Goal: Transaction & Acquisition: Purchase product/service

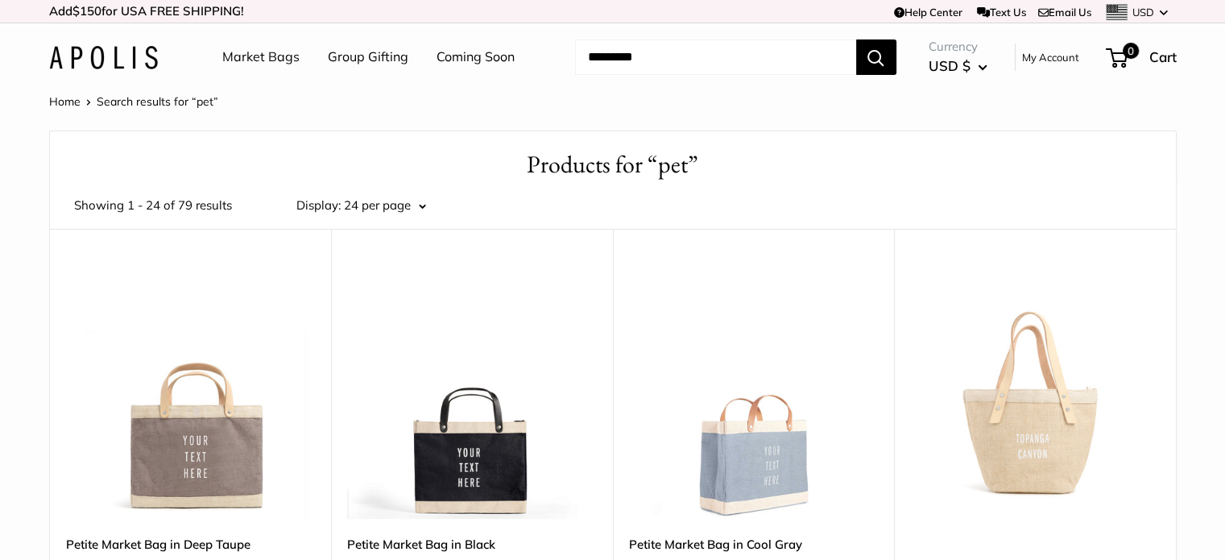
click at [264, 62] on link "Market Bags" at bounding box center [260, 57] width 77 height 24
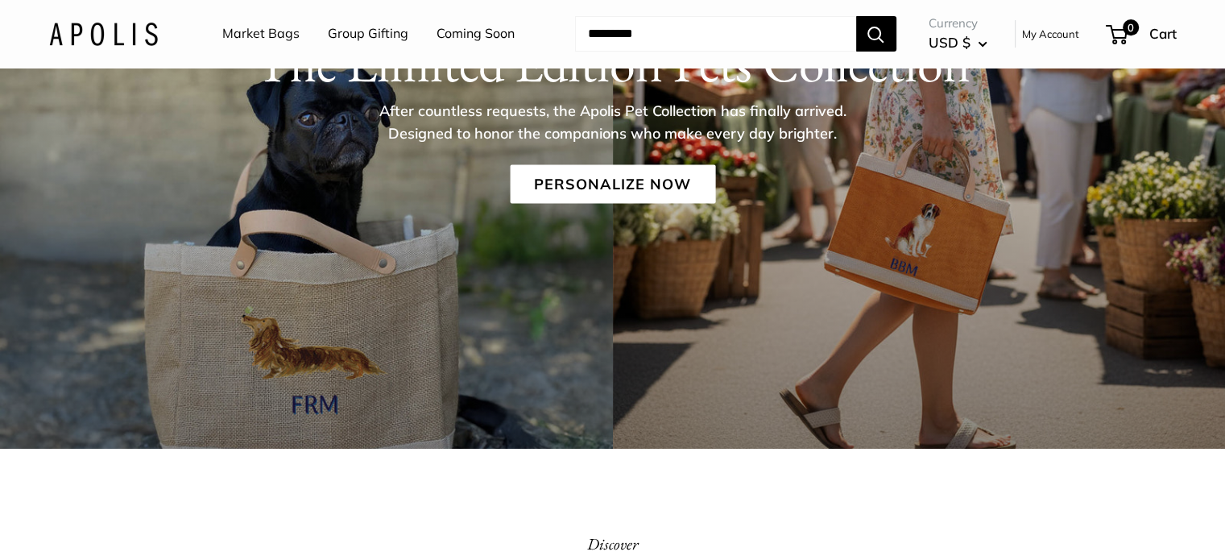
scroll to position [254, 0]
click at [491, 32] on link "Coming Soon" at bounding box center [476, 34] width 78 height 24
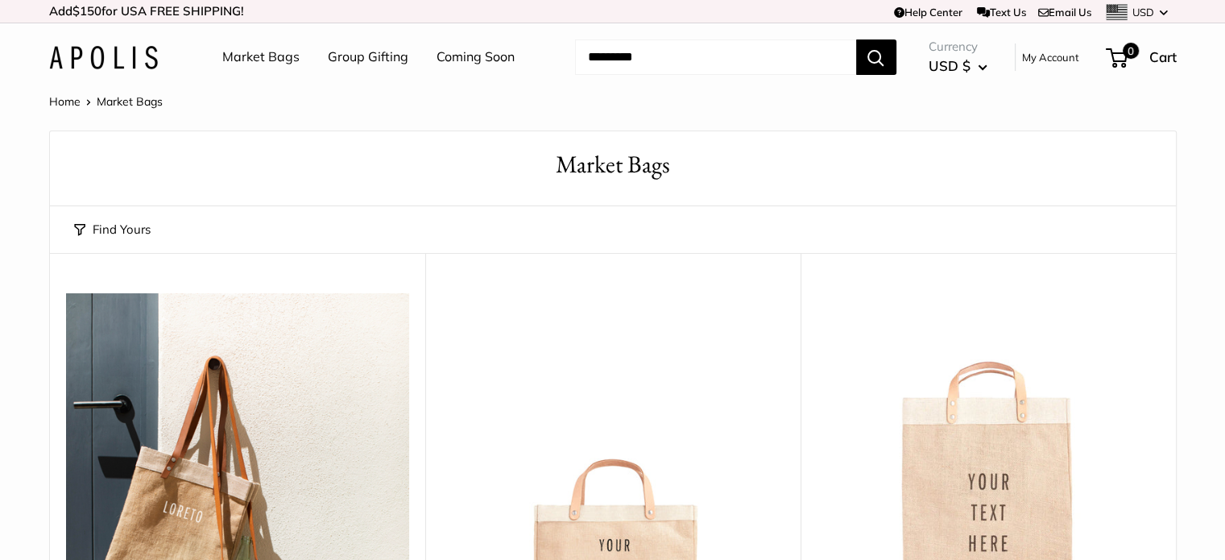
click at [449, 59] on link "Coming Soon" at bounding box center [476, 57] width 78 height 24
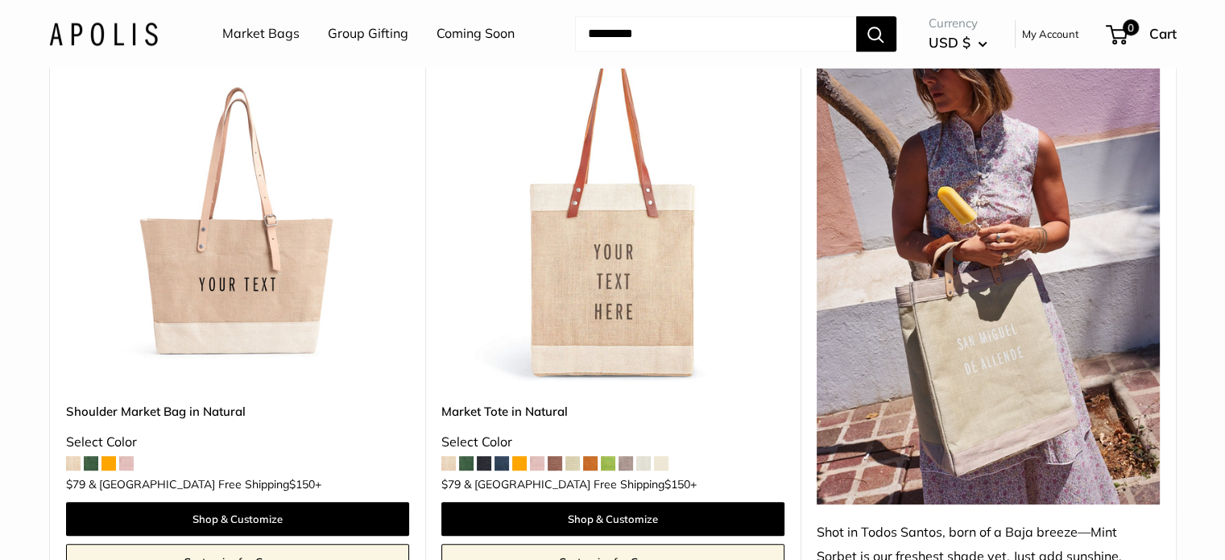
scroll to position [917, 0]
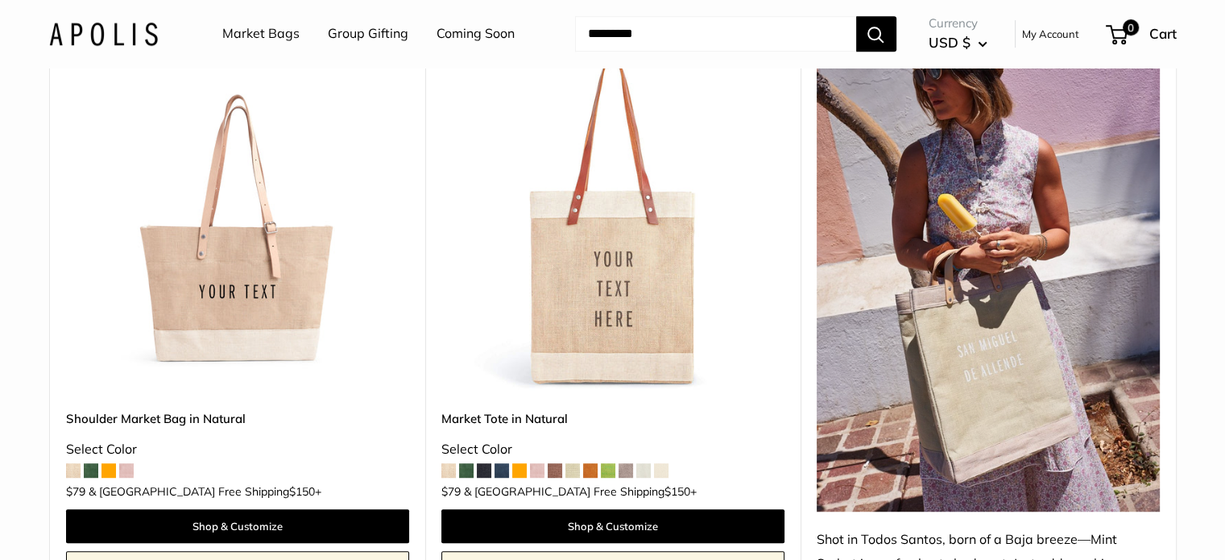
click at [0, 0] on img at bounding box center [0, 0] width 0 height 0
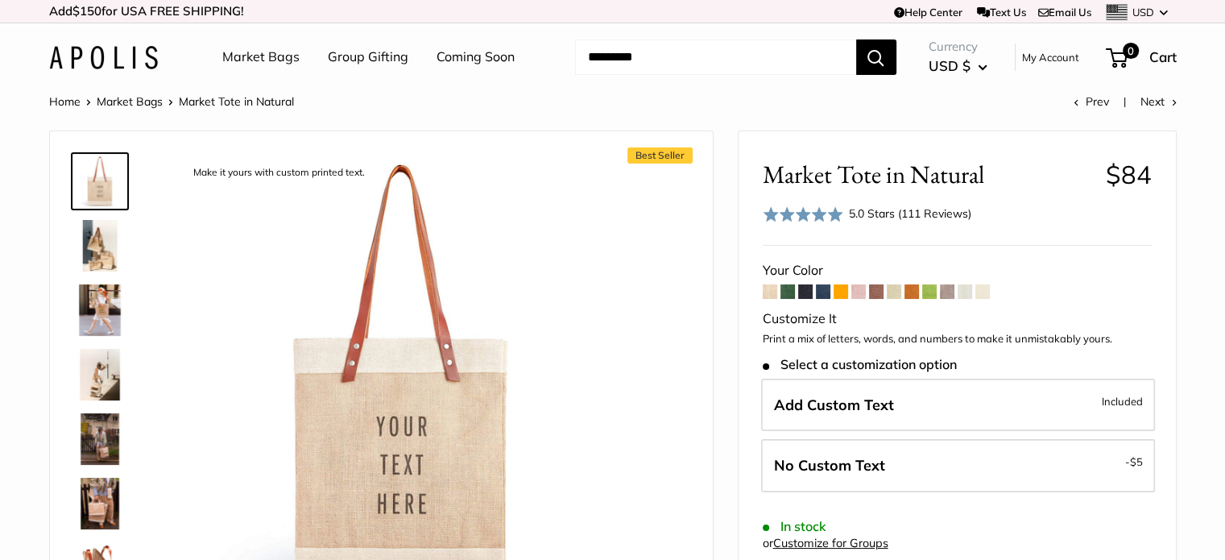
click at [790, 295] on span at bounding box center [788, 291] width 15 height 15
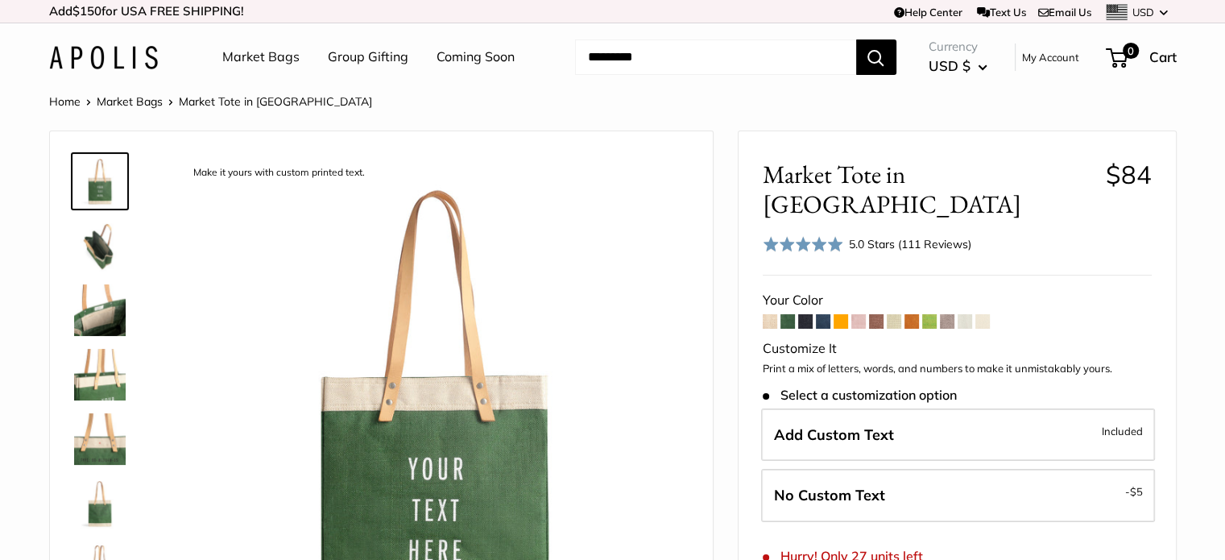
click at [806, 314] on span at bounding box center [805, 321] width 15 height 15
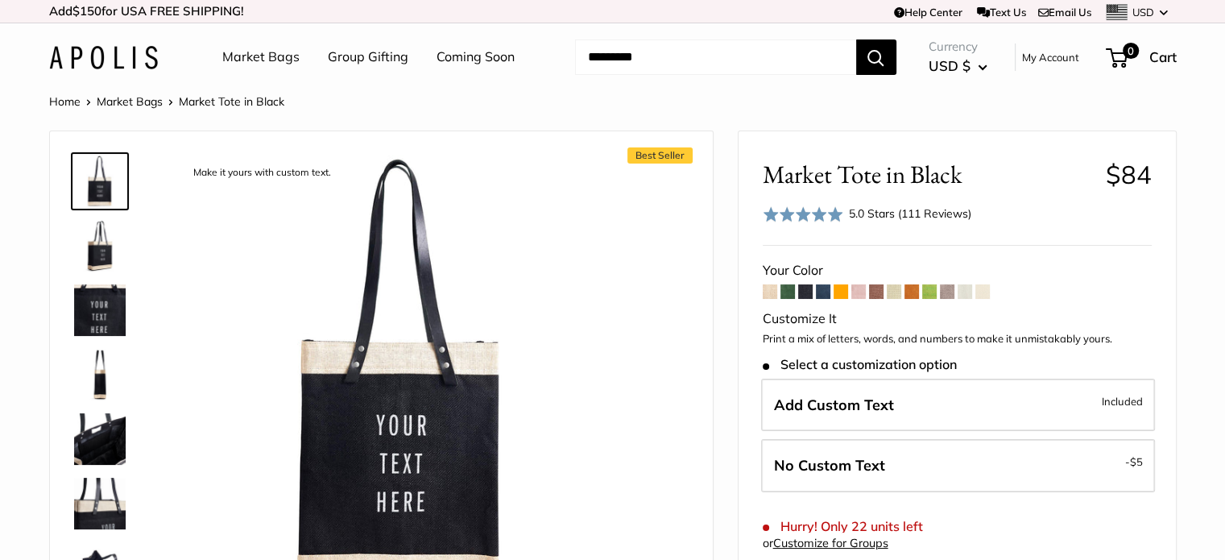
click at [842, 290] on span at bounding box center [841, 291] width 15 height 15
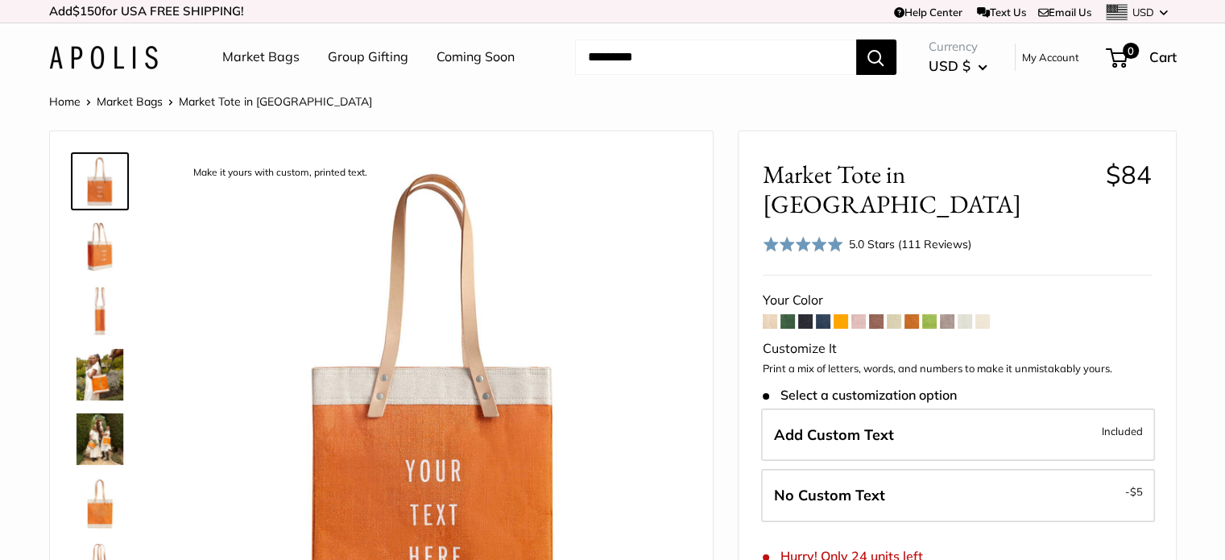
click at [896, 314] on span at bounding box center [894, 321] width 15 height 15
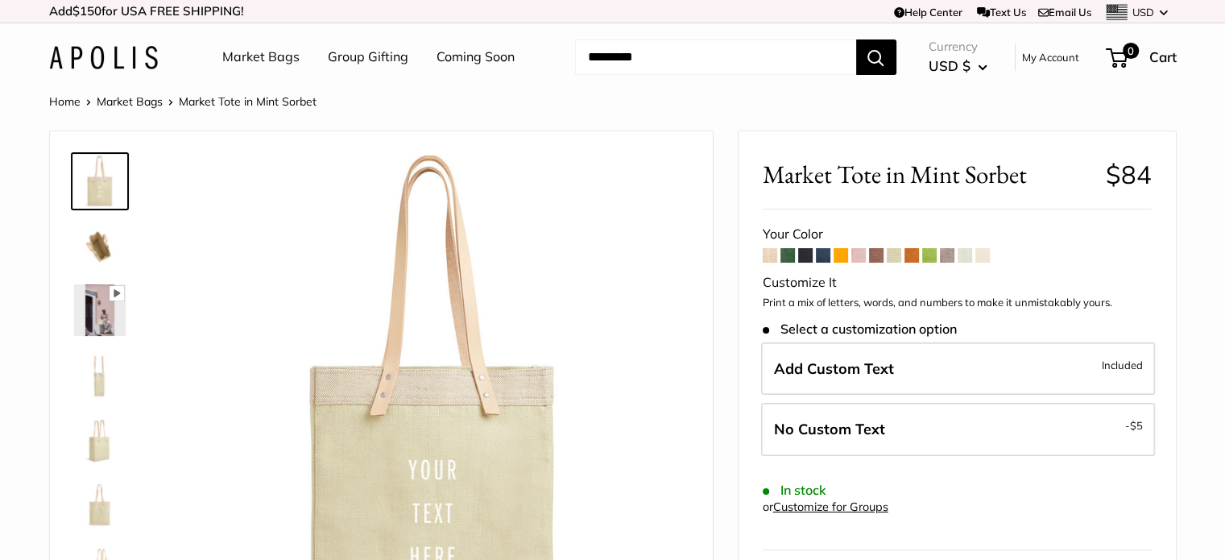
click at [948, 256] on span at bounding box center [947, 255] width 15 height 15
